Goal: Information Seeking & Learning: Learn about a topic

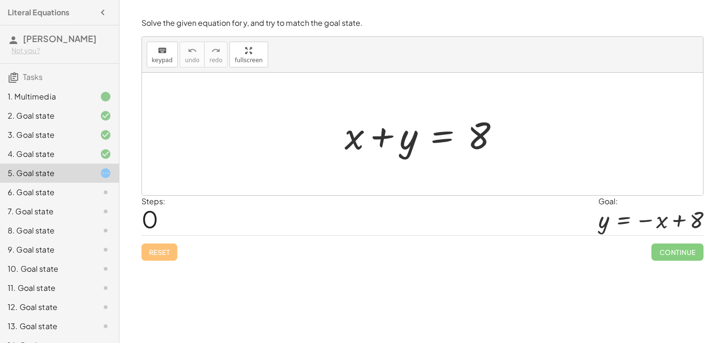
click at [75, 189] on div "6. Goal state" at bounding box center [46, 191] width 77 height 11
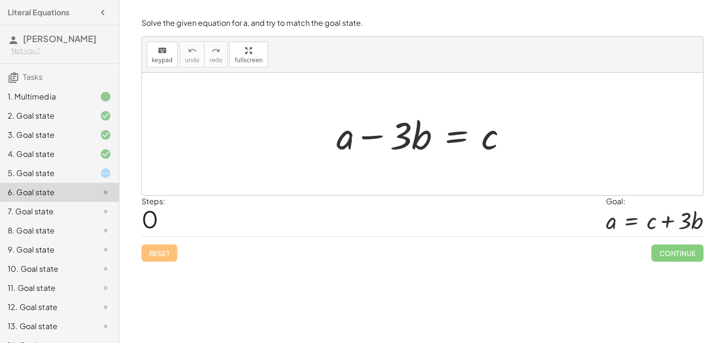
click at [377, 140] on div at bounding box center [426, 133] width 188 height 49
click at [399, 146] on div at bounding box center [426, 133] width 188 height 49
click at [411, 150] on div at bounding box center [426, 133] width 188 height 49
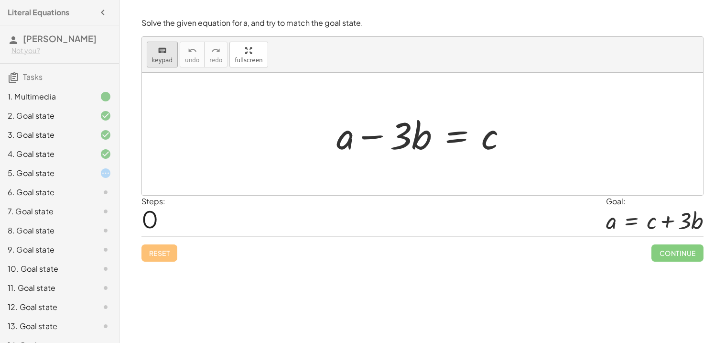
click at [166, 57] on span "keypad" at bounding box center [162, 60] width 21 height 7
click at [262, 84] on div at bounding box center [422, 134] width 561 height 122
click at [403, 140] on div at bounding box center [401, 135] width 22 height 44
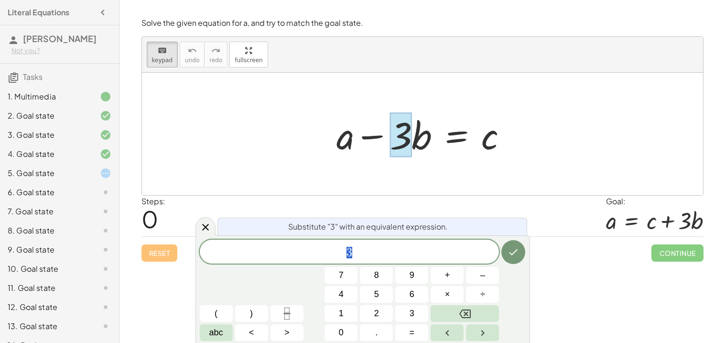
click at [478, 192] on div at bounding box center [422, 134] width 561 height 122
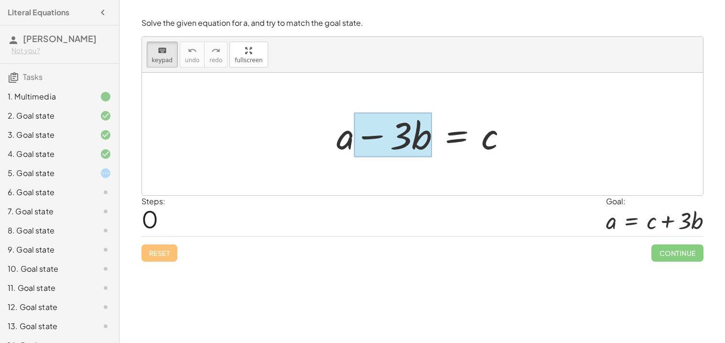
click at [421, 149] on div at bounding box center [392, 135] width 77 height 44
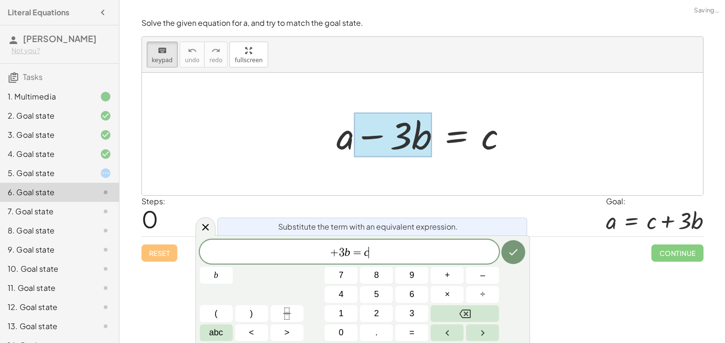
click at [318, 248] on span "+ 3 b = c ​" at bounding box center [350, 252] width 300 height 13
click at [517, 253] on icon "Done" at bounding box center [512, 251] width 11 height 11
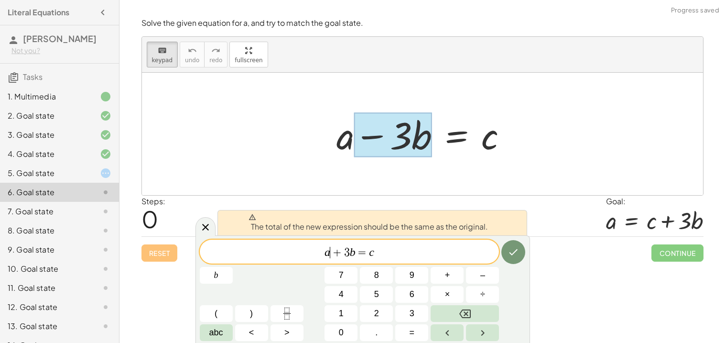
click at [438, 249] on span "a ​ + 3 b = c" at bounding box center [350, 252] width 300 height 13
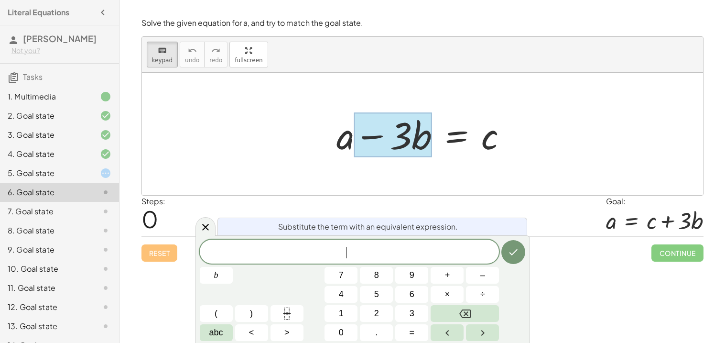
click at [71, 278] on div "9. Goal state" at bounding box center [59, 287] width 119 height 19
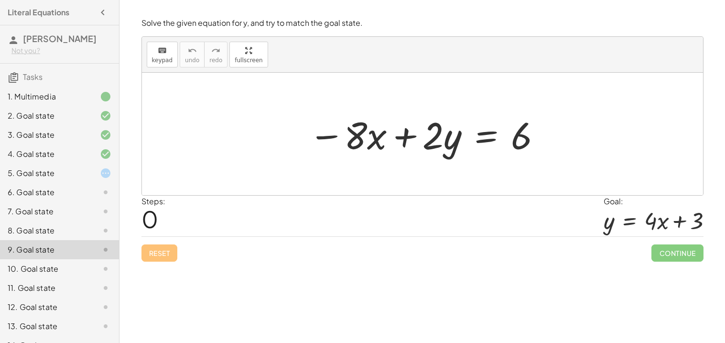
click at [429, 144] on div at bounding box center [426, 133] width 244 height 49
click at [437, 144] on div at bounding box center [426, 133] width 244 height 49
click at [335, 132] on div at bounding box center [426, 133] width 244 height 49
click at [431, 114] on div at bounding box center [426, 133] width 244 height 49
click at [437, 128] on div at bounding box center [426, 133] width 244 height 49
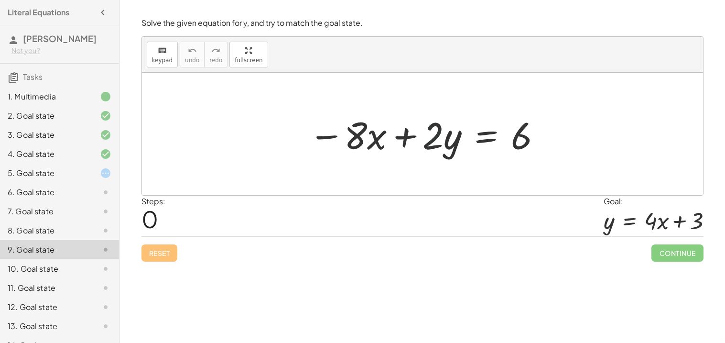
click at [405, 292] on div "Welcome to Graspable Math 👋 Graspable Math lets you use touch or mouse gestures…" at bounding box center [421, 171] width 605 height 343
click at [432, 137] on div at bounding box center [426, 133] width 244 height 49
click at [477, 129] on div at bounding box center [426, 133] width 244 height 49
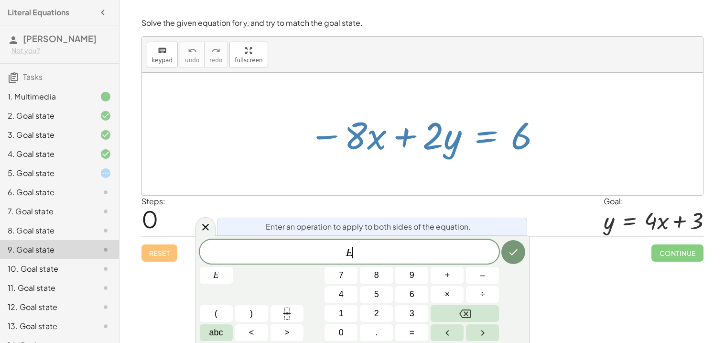
click at [432, 135] on div at bounding box center [426, 133] width 244 height 49
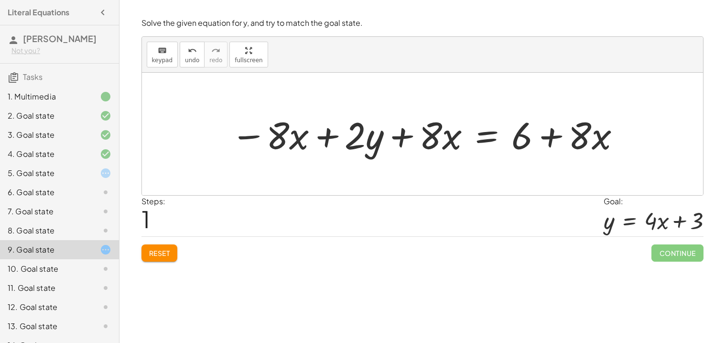
click at [322, 131] on div at bounding box center [426, 133] width 400 height 49
click at [396, 137] on div at bounding box center [426, 133] width 400 height 49
click at [270, 136] on div at bounding box center [426, 133] width 400 height 49
click at [549, 142] on div at bounding box center [426, 133] width 400 height 49
click at [409, 141] on div at bounding box center [426, 133] width 400 height 49
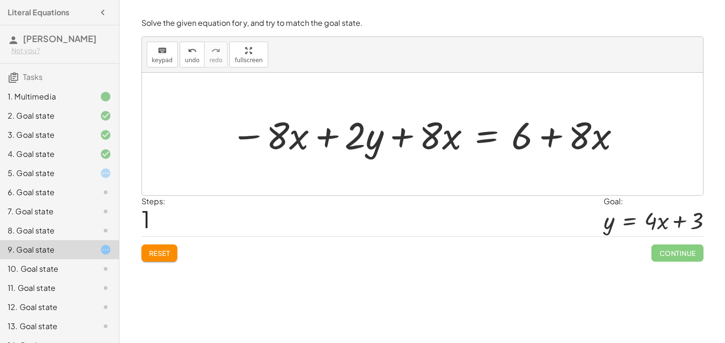
click at [399, 136] on div at bounding box center [426, 133] width 400 height 49
click at [488, 136] on div at bounding box center [426, 133] width 400 height 49
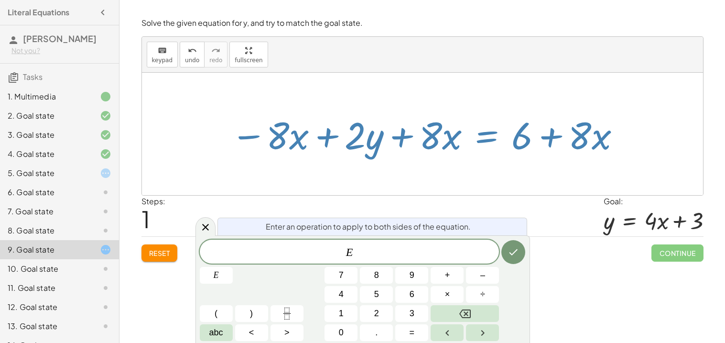
click at [538, 230] on div "Steps: 1 Goal: y = + · 4 · x + 3" at bounding box center [422, 215] width 562 height 41
click at [520, 211] on div "Steps: 1 Goal: y = + · 4 · x + 3" at bounding box center [422, 215] width 562 height 41
click at [512, 259] on button "Done" at bounding box center [513, 252] width 24 height 24
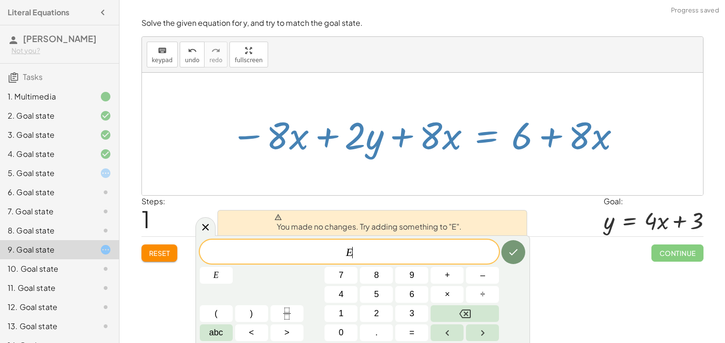
click at [374, 145] on div at bounding box center [426, 133] width 400 height 49
click at [396, 181] on div at bounding box center [422, 134] width 561 height 122
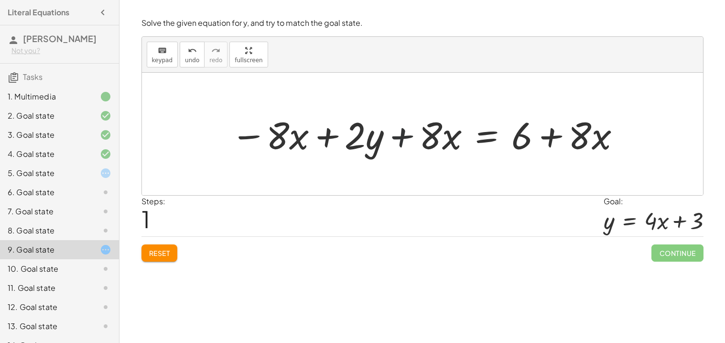
click at [406, 141] on div at bounding box center [426, 133] width 400 height 49
drag, startPoint x: 438, startPoint y: 137, endPoint x: 296, endPoint y: 133, distance: 142.4
click at [296, 134] on div at bounding box center [426, 133] width 400 height 49
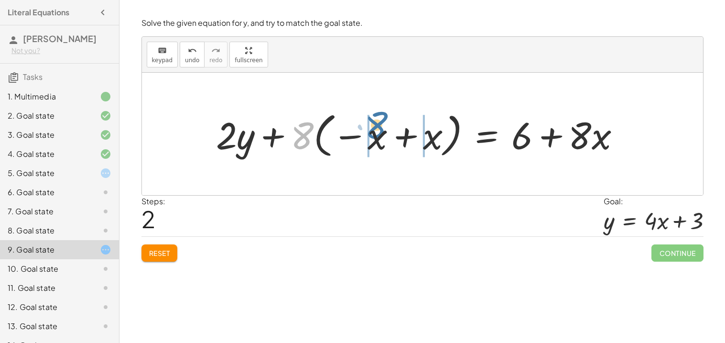
drag, startPoint x: 306, startPoint y: 140, endPoint x: 391, endPoint y: 138, distance: 85.1
click at [391, 138] on div at bounding box center [421, 134] width 421 height 53
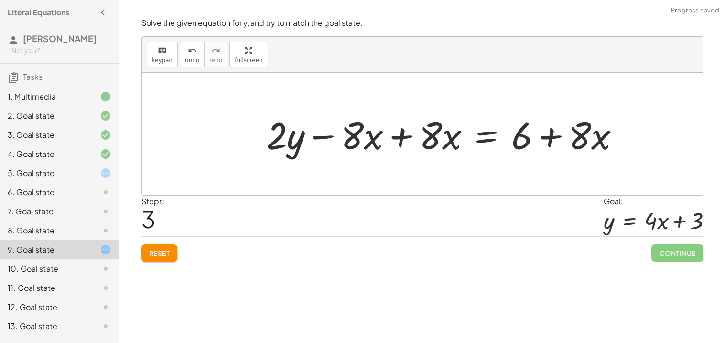
click at [367, 138] on div at bounding box center [446, 133] width 371 height 49
click at [399, 142] on div at bounding box center [446, 133] width 371 height 49
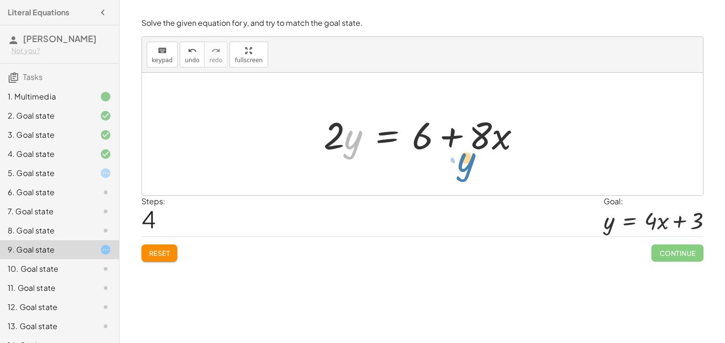
drag, startPoint x: 345, startPoint y: 139, endPoint x: 458, endPoint y: 161, distance: 115.0
click at [458, 161] on div "− · 8 · x + · 2 · y = 6 − · 8 · x + · 2 · y + · 8 · x = + 6 + · 8 · x + · 2 · y…" at bounding box center [422, 134] width 561 height 122
drag, startPoint x: 334, startPoint y: 139, endPoint x: 463, endPoint y: 175, distance: 133.1
drag, startPoint x: 336, startPoint y: 135, endPoint x: 431, endPoint y: 138, distance: 95.1
click at [431, 138] on div at bounding box center [426, 133] width 215 height 49
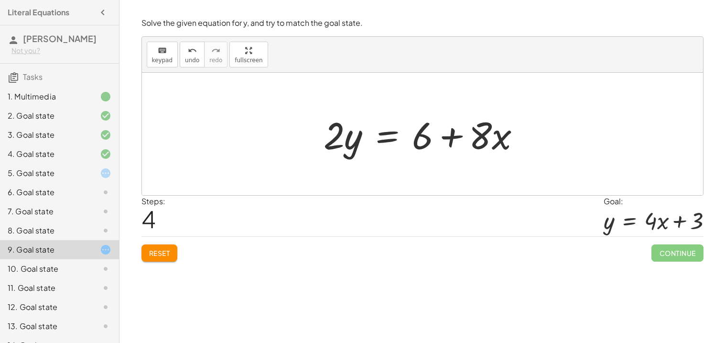
click at [442, 142] on div at bounding box center [426, 133] width 215 height 49
click at [452, 139] on div at bounding box center [426, 133] width 215 height 49
click at [394, 137] on div at bounding box center [426, 133] width 215 height 49
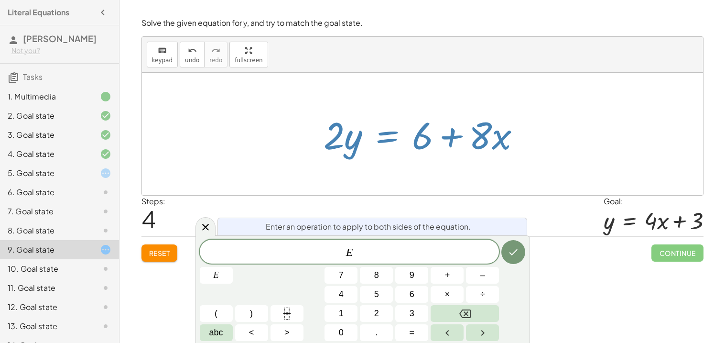
click at [456, 219] on div "Enter an operation to apply to both sides of the equation." at bounding box center [372, 226] width 310 height 18
click at [517, 246] on icon "Done" at bounding box center [512, 251] width 11 height 11
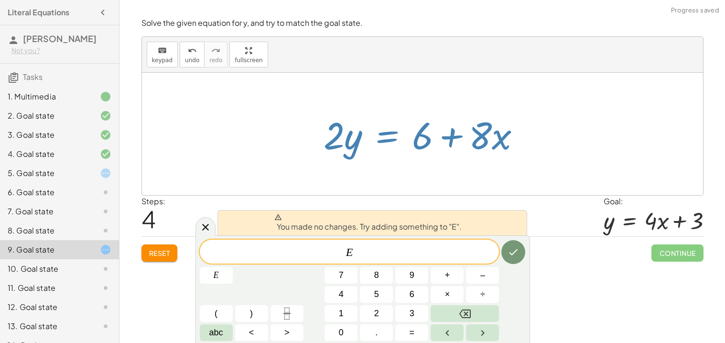
click at [539, 231] on div "Steps: 4 Goal: y = + · 4 · x + 3" at bounding box center [422, 215] width 562 height 41
click at [510, 136] on div at bounding box center [426, 133] width 215 height 49
click at [402, 177] on div at bounding box center [422, 134] width 561 height 122
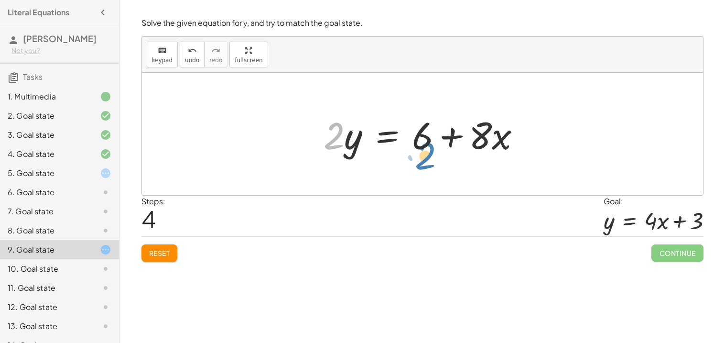
drag, startPoint x: 339, startPoint y: 134, endPoint x: 427, endPoint y: 154, distance: 90.2
click at [427, 154] on div at bounding box center [426, 133] width 215 height 49
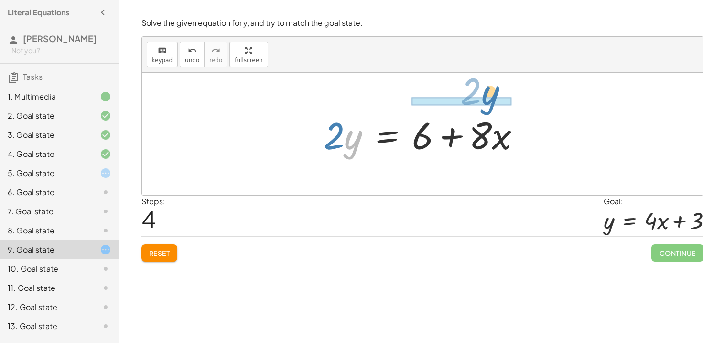
drag, startPoint x: 356, startPoint y: 143, endPoint x: 493, endPoint y: 98, distance: 143.7
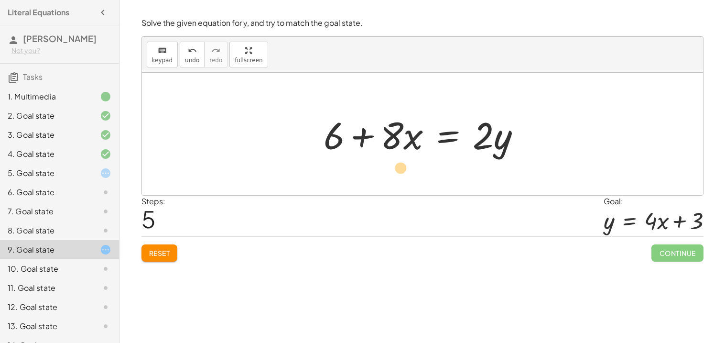
drag, startPoint x: 480, startPoint y: 134, endPoint x: 453, endPoint y: 162, distance: 38.2
drag, startPoint x: 484, startPoint y: 135, endPoint x: 299, endPoint y: 142, distance: 185.1
click at [62, 227] on div "8. Goal state" at bounding box center [46, 230] width 77 height 11
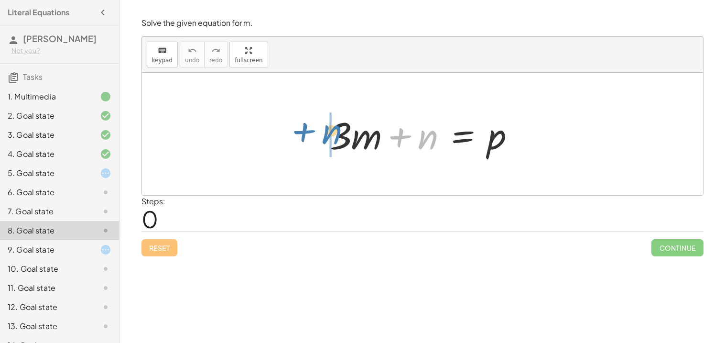
drag, startPoint x: 408, startPoint y: 135, endPoint x: 300, endPoint y: 130, distance: 107.6
click at [300, 130] on div "+ n + · 3 · m + n = p" at bounding box center [422, 134] width 561 height 122
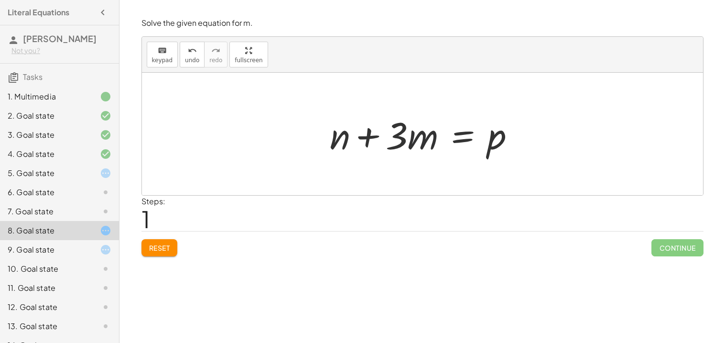
click at [424, 144] on div at bounding box center [426, 133] width 203 height 49
click at [424, 143] on div at bounding box center [426, 133] width 203 height 49
click at [400, 130] on div at bounding box center [426, 133] width 203 height 49
click at [410, 122] on div at bounding box center [426, 133] width 203 height 49
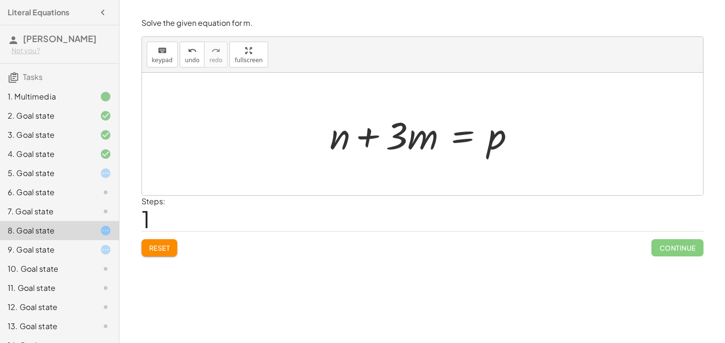
click at [454, 141] on div at bounding box center [426, 133] width 203 height 49
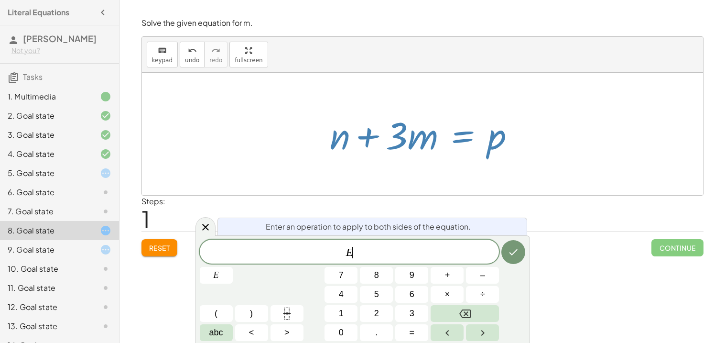
click at [454, 141] on div at bounding box center [426, 133] width 203 height 49
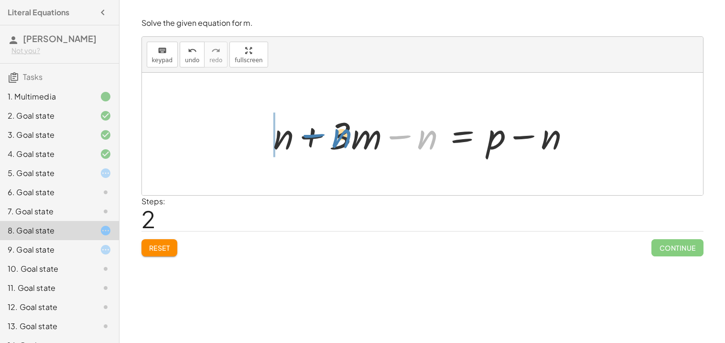
drag, startPoint x: 428, startPoint y: 143, endPoint x: 269, endPoint y: 143, distance: 158.6
click at [269, 143] on div at bounding box center [426, 133] width 314 height 49
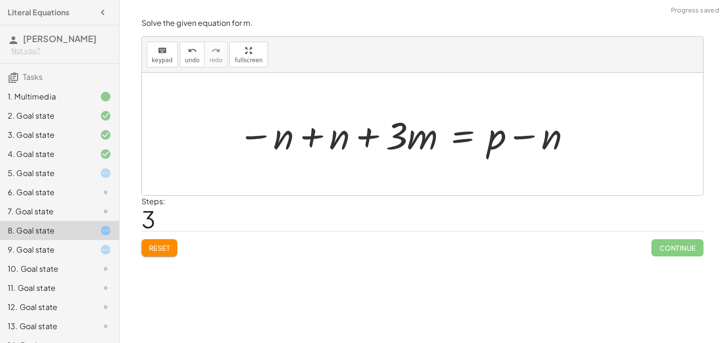
click at [317, 135] on div at bounding box center [405, 133] width 344 height 49
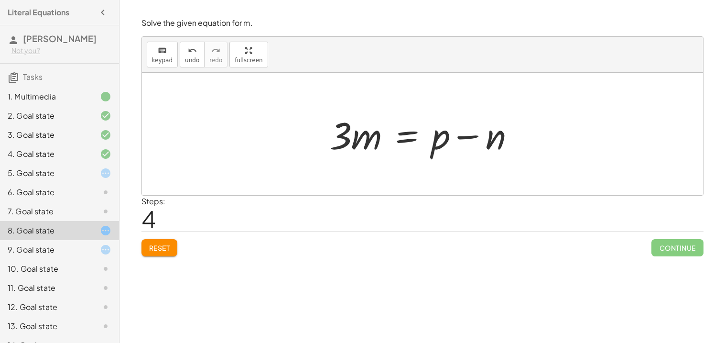
click at [411, 139] on div at bounding box center [426, 133] width 203 height 49
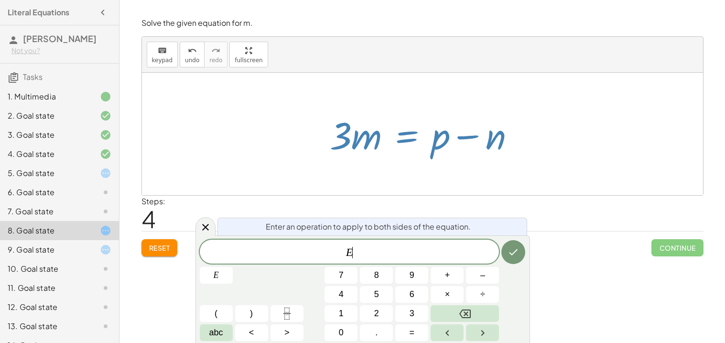
click at [347, 259] on div "E ​" at bounding box center [350, 251] width 300 height 24
click at [351, 258] on span "E ​" at bounding box center [350, 252] width 300 height 13
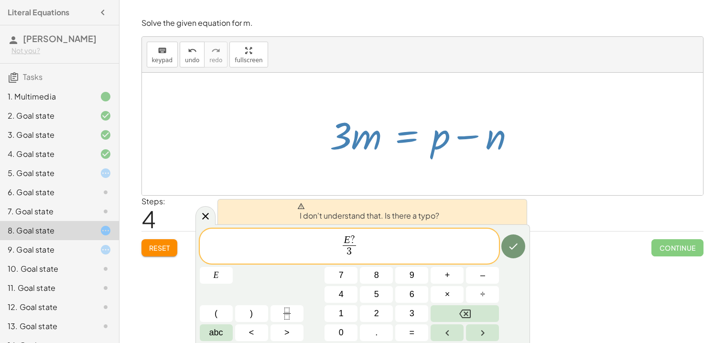
click at [233, 267] on div at bounding box center [216, 275] width 33 height 17
click at [508, 255] on button "Done" at bounding box center [513, 246] width 24 height 24
click at [356, 241] on span "E ? 3 ​ ​" at bounding box center [349, 246] width 17 height 23
click at [357, 238] on span "E ? 3 ​ ​" at bounding box center [349, 246] width 17 height 23
click at [355, 236] on span "E ?" at bounding box center [349, 240] width 13 height 11
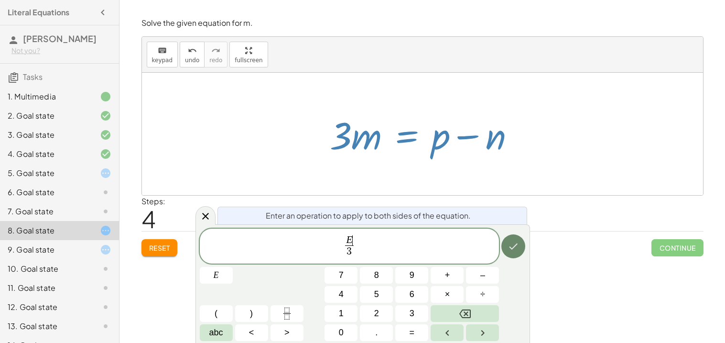
click at [513, 251] on icon "Done" at bounding box center [512, 245] width 11 height 11
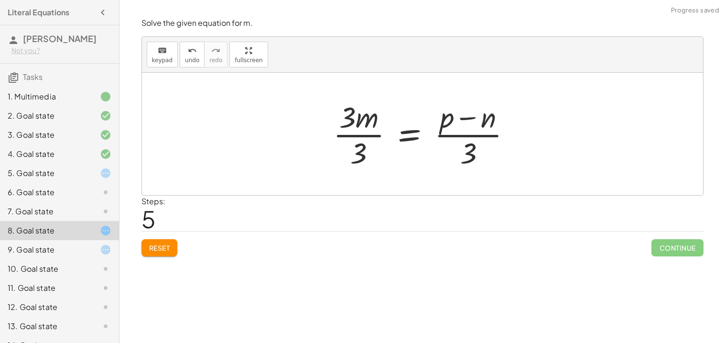
click at [343, 116] on div at bounding box center [425, 134] width 195 height 74
click at [355, 134] on div at bounding box center [425, 134] width 195 height 74
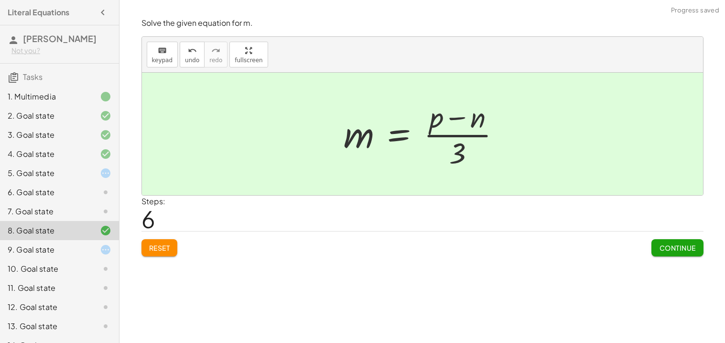
click at [0, 0] on div "Solve the given equation for m. keyboard keypad undo undo redo redo fullscreen …" at bounding box center [0, 0] width 0 height 0
click at [685, 248] on span "Continue" at bounding box center [677, 247] width 36 height 9
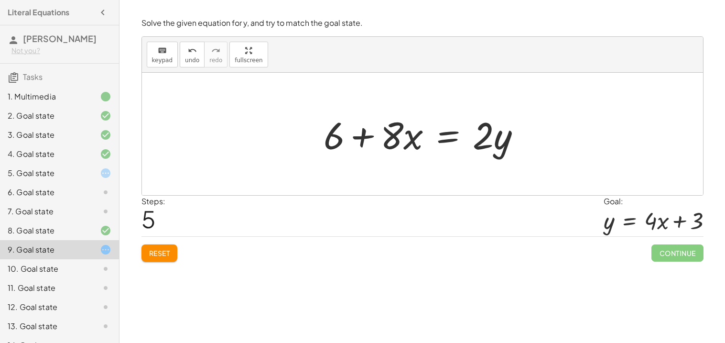
click at [165, 255] on span "Reset" at bounding box center [159, 252] width 21 height 9
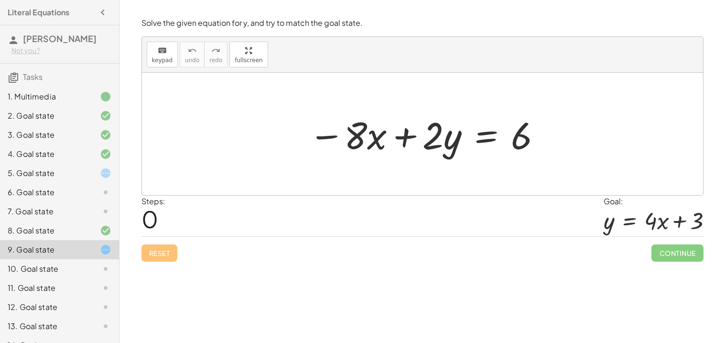
click at [485, 142] on div at bounding box center [426, 133] width 244 height 49
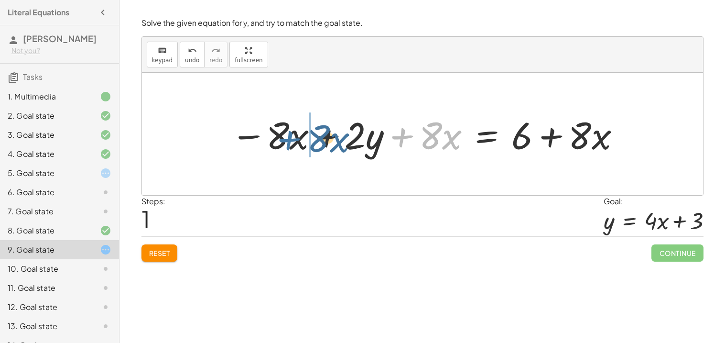
drag, startPoint x: 410, startPoint y: 139, endPoint x: 275, endPoint y: 145, distance: 135.3
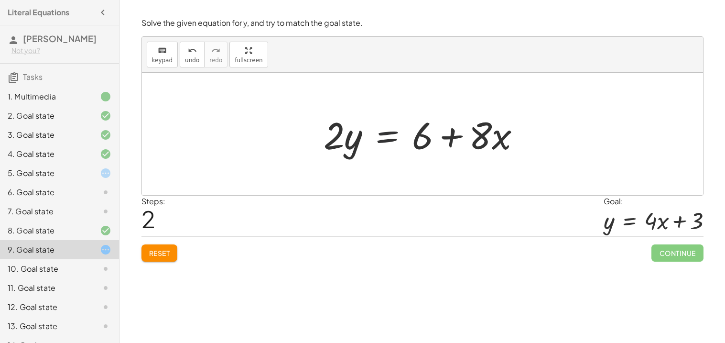
click at [391, 141] on div at bounding box center [426, 133] width 215 height 49
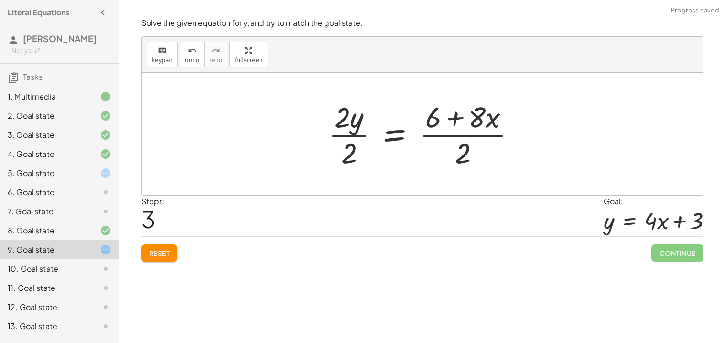
click at [354, 151] on div at bounding box center [425, 134] width 205 height 74
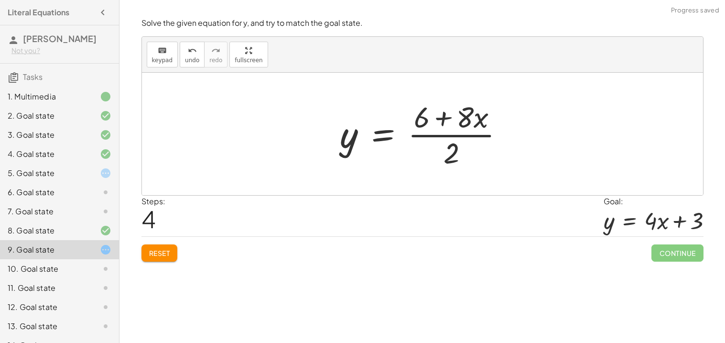
click at [435, 136] on div at bounding box center [425, 134] width 181 height 74
click at [453, 115] on div at bounding box center [425, 134] width 181 height 74
click at [165, 250] on span "Reset" at bounding box center [159, 252] width 21 height 9
